Goal: Answer question/provide support

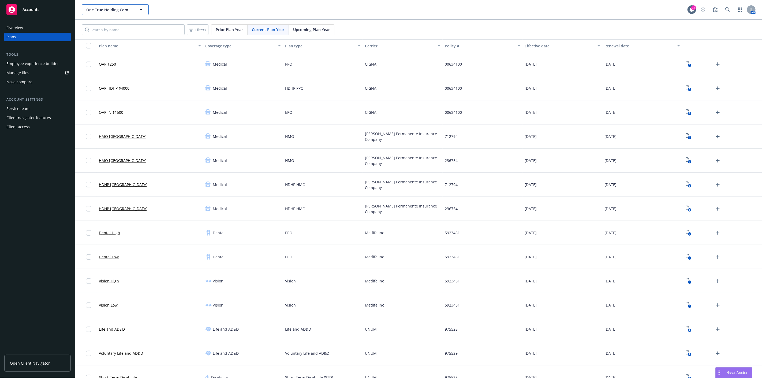
click at [103, 7] on span "One True Holding Company" at bounding box center [109, 10] width 46 height 6
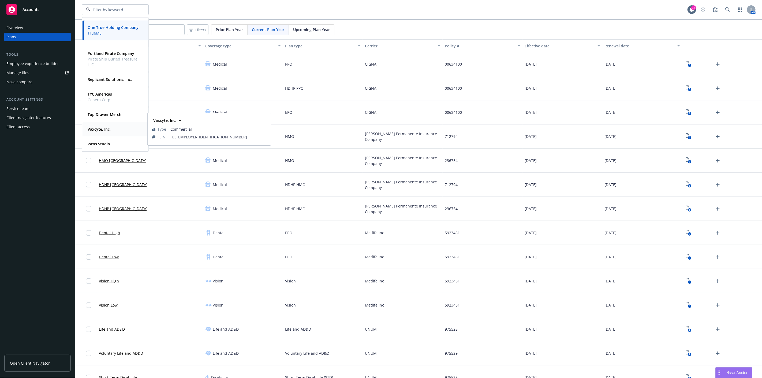
click at [100, 129] on strong "Vaxcyte, Inc." at bounding box center [99, 129] width 23 height 5
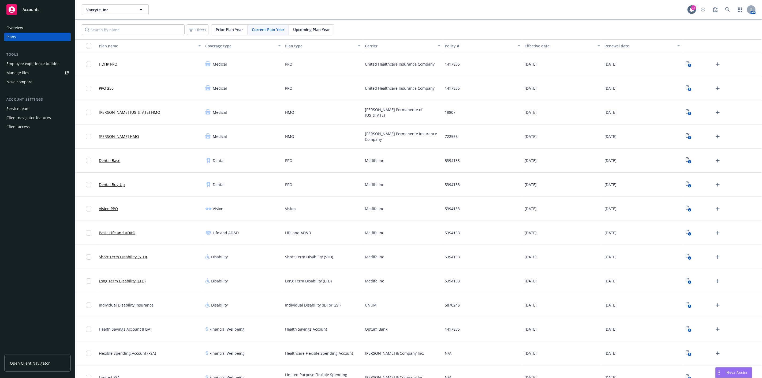
click at [27, 63] on div "Employee experience builder" at bounding box center [32, 63] width 53 height 9
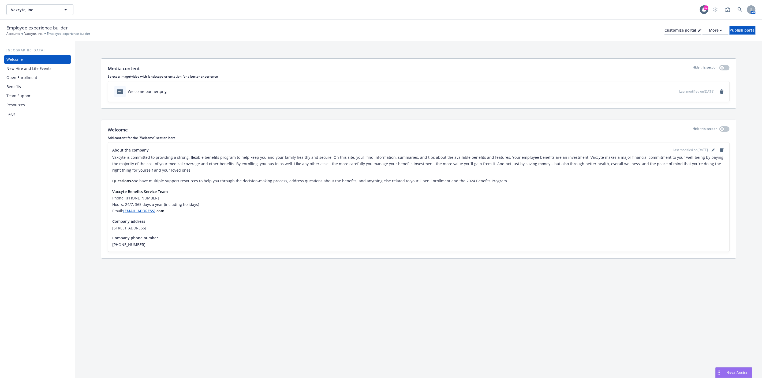
click at [26, 92] on div "Team Support" at bounding box center [18, 96] width 25 height 9
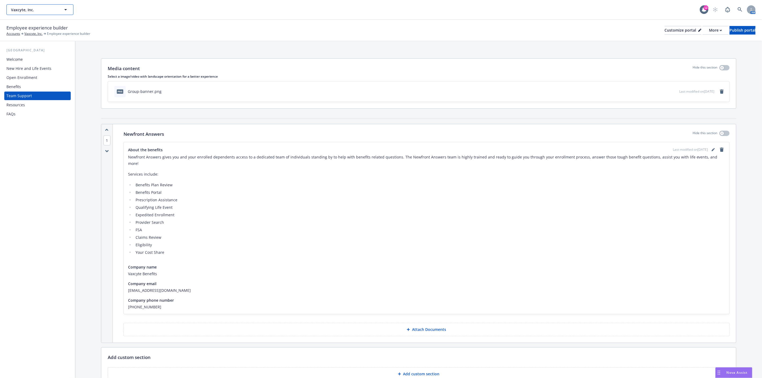
click at [65, 9] on icon "button" at bounding box center [65, 9] width 3 height 1
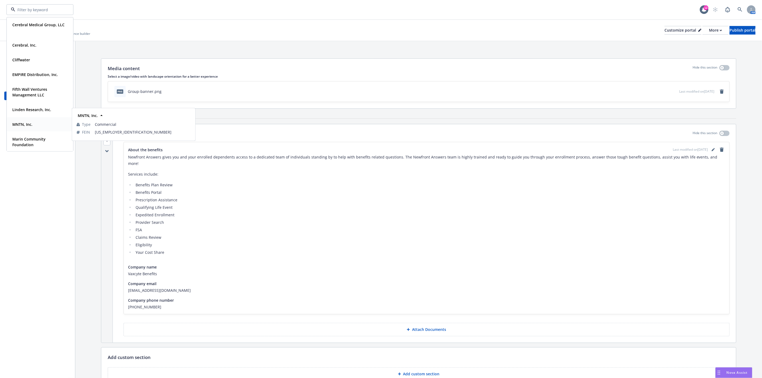
click at [29, 121] on div "MNTN, Inc." at bounding box center [21, 125] width 23 height 8
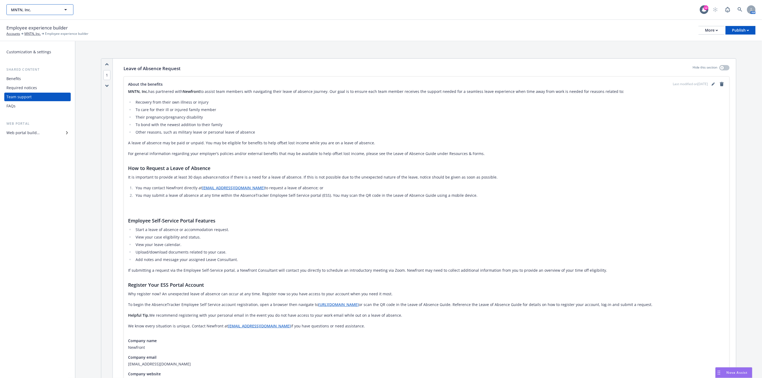
click at [52, 11] on span "MNTN, Inc." at bounding box center [34, 10] width 46 height 6
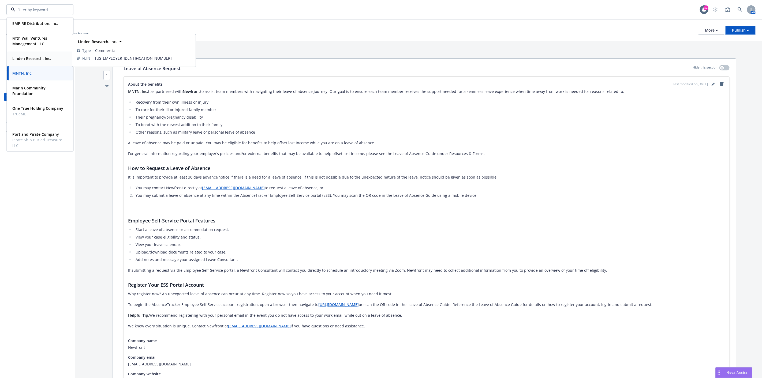
scroll to position [59, 0]
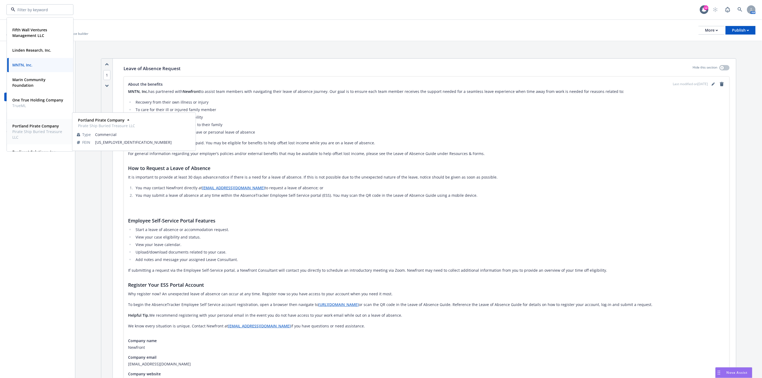
click at [35, 128] on strong "Portland Pirate Company" at bounding box center [35, 126] width 47 height 5
